Goal: Communication & Community: Answer question/provide support

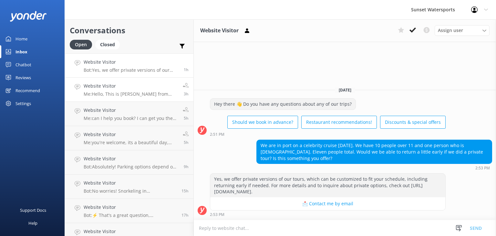
click at [101, 93] on p "Me: Hello, This is [PERSON_NAME] from [GEOGRAPHIC_DATA]. We welcome Anniversari…" at bounding box center [131, 94] width 94 height 6
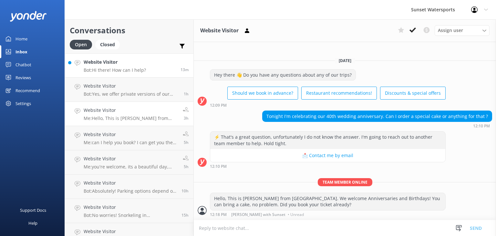
click at [127, 69] on p "Bot: Hi there! How can I help?" at bounding box center [115, 70] width 62 height 6
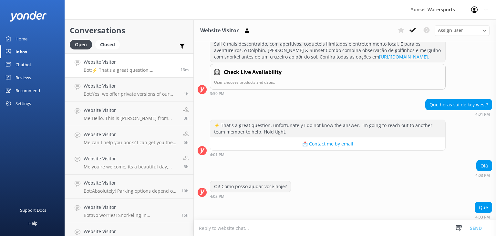
scroll to position [245, 0]
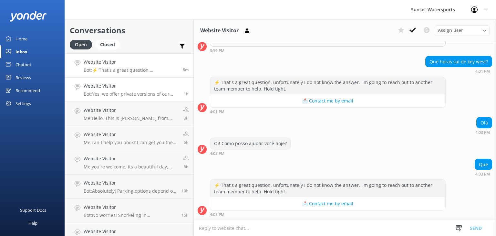
click at [122, 87] on h4 "Website Visitor" at bounding box center [131, 85] width 95 height 7
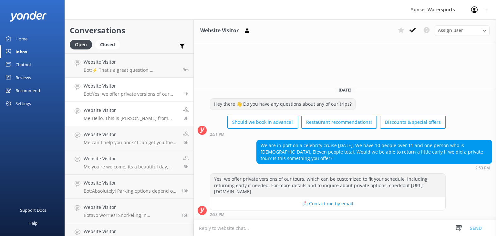
click at [116, 116] on p "Me: Hello, This is [PERSON_NAME] from [GEOGRAPHIC_DATA]. We welcome Anniversari…" at bounding box center [131, 118] width 94 height 6
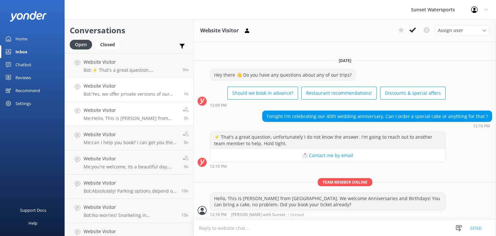
click at [108, 97] on link "Website Visitor Bot: Yes, we offer private versions of our tours, which can be …" at bounding box center [129, 89] width 128 height 24
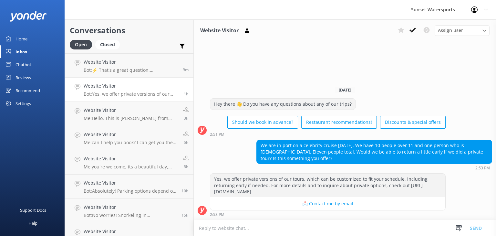
click at [224, 229] on textarea at bounding box center [345, 228] width 302 height 16
click at [254, 51] on div "Website Visitor Assign user [PERSON_NAME] at [GEOGRAPHIC_DATA][PERSON_NAME] wit…" at bounding box center [345, 127] width 302 height 216
click at [295, 67] on div "Website Visitor Assign user [PERSON_NAME] at [GEOGRAPHIC_DATA][PERSON_NAME] wit…" at bounding box center [345, 127] width 302 height 216
